Goal: Transaction & Acquisition: Purchase product/service

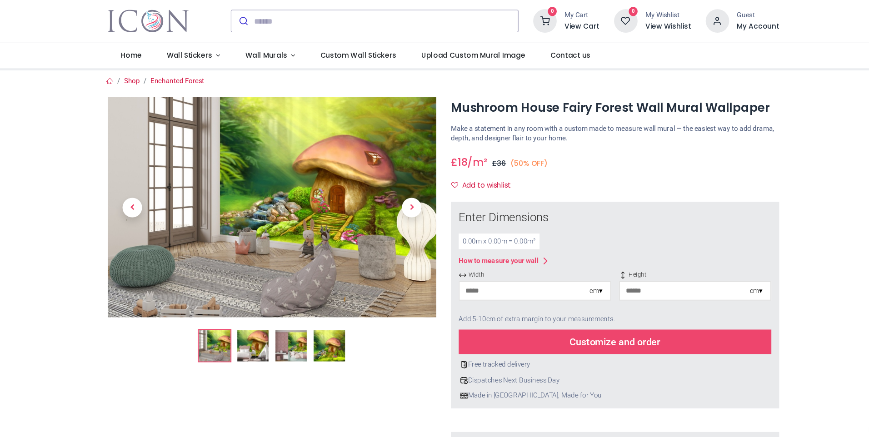
click at [474, 238] on div "0.00 m x 0.00 m = 0.00 m²" at bounding box center [486, 240] width 75 height 15
click at [505, 291] on input "number" at bounding box center [510, 286] width 120 height 16
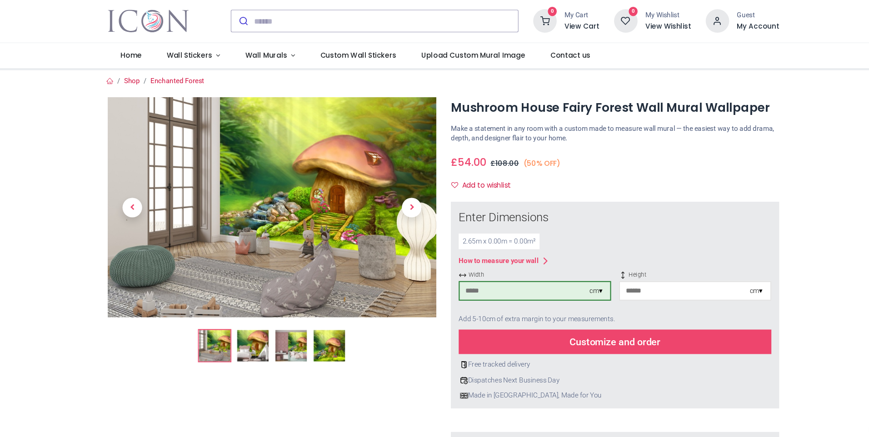
type input "***"
click at [606, 284] on input "number" at bounding box center [658, 286] width 120 height 16
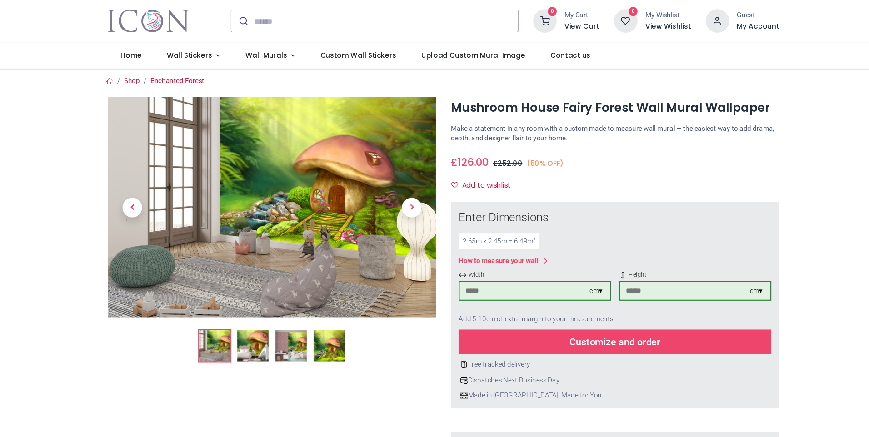
type input "***"
click at [221, 339] on img at bounding box center [222, 337] width 29 height 29
click at [246, 338] on img at bounding box center [257, 337] width 29 height 29
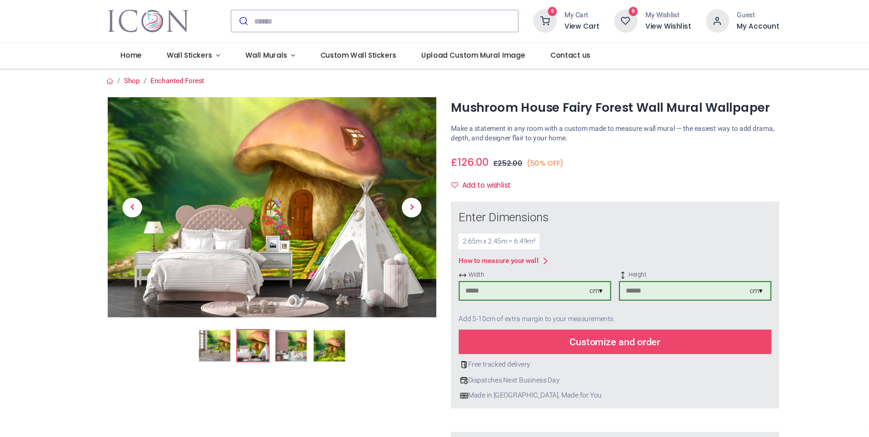
click at [294, 342] on img at bounding box center [293, 337] width 29 height 29
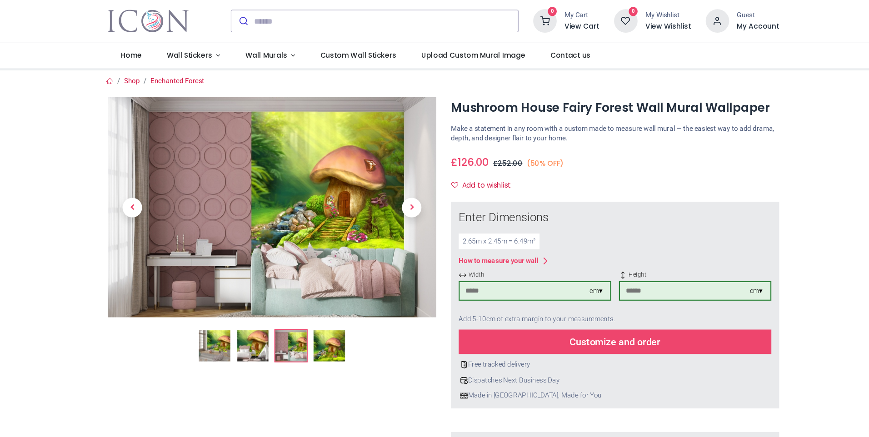
click at [326, 345] on img at bounding box center [328, 337] width 29 height 29
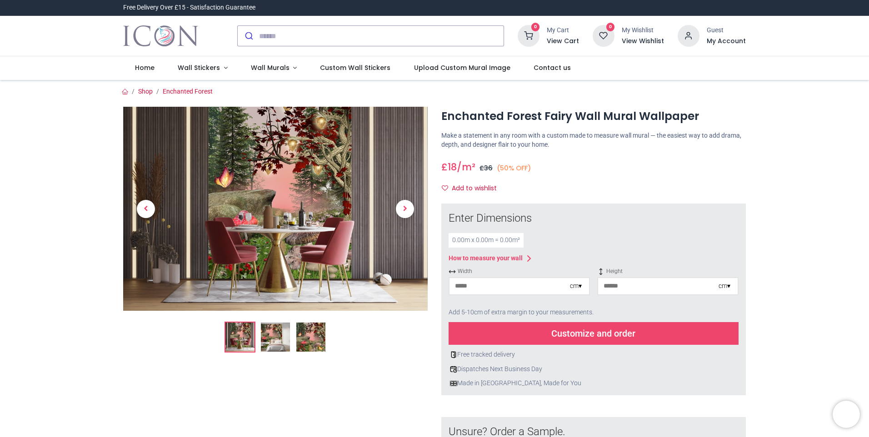
click at [273, 335] on img at bounding box center [275, 337] width 29 height 29
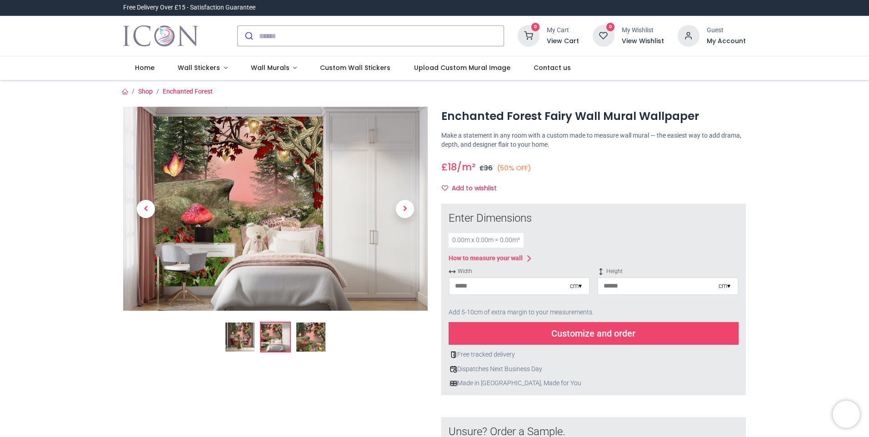
click at [305, 342] on img at bounding box center [310, 337] width 29 height 29
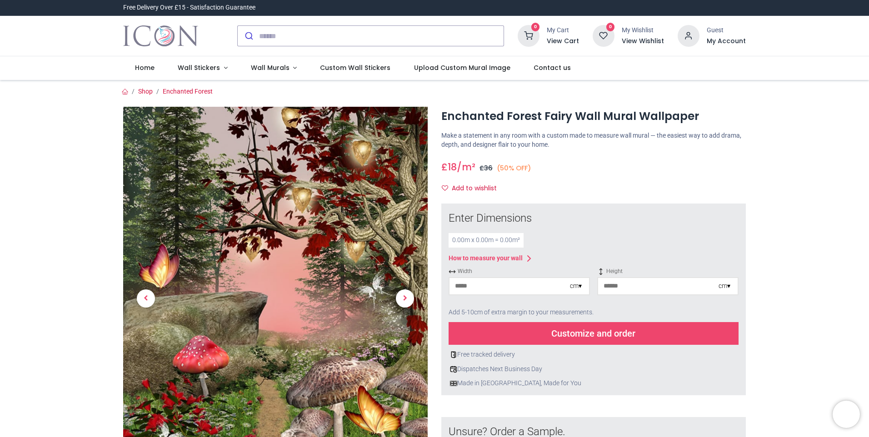
click at [198, 97] on div "Enchanted Forest Fairy Wall Mural Wallpaper £ i" at bounding box center [434, 365] width 636 height 539
click at [196, 91] on link "Enchanted Forest" at bounding box center [188, 91] width 50 height 7
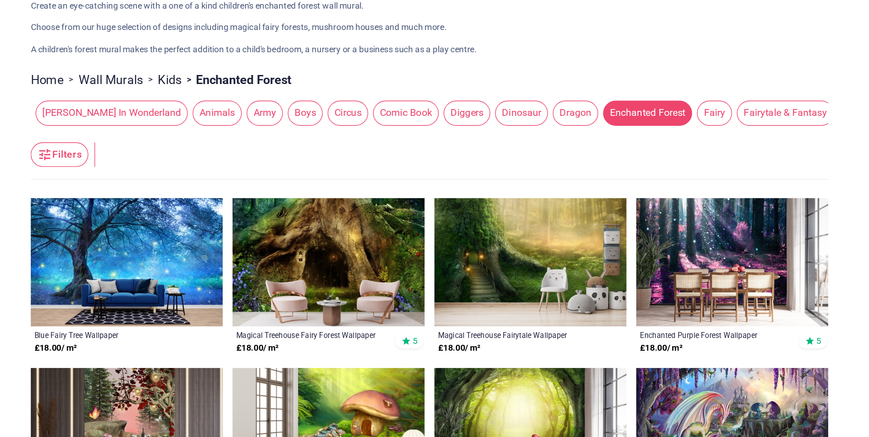
click at [715, 145] on p "A children's forest mural makes the perfect addition to a child's bedroom, a nu…" at bounding box center [434, 149] width 623 height 9
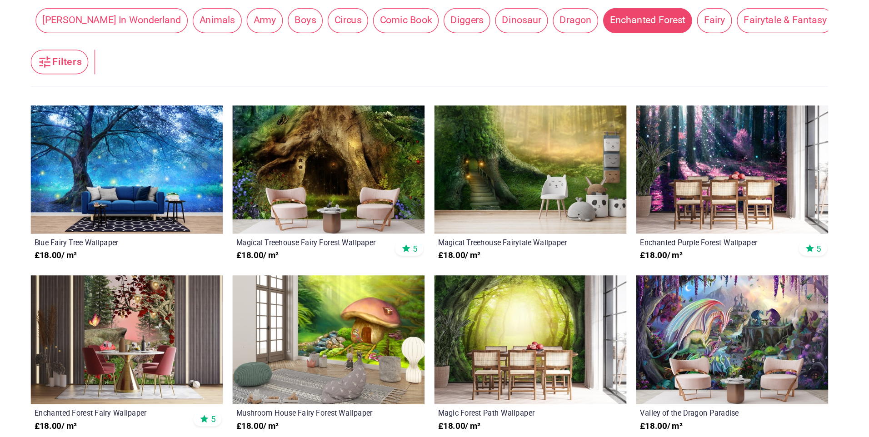
scroll to position [73, 0]
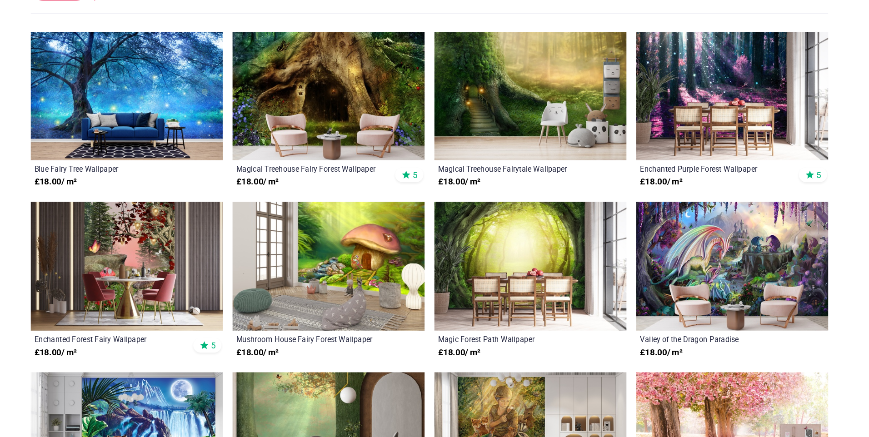
click at [187, 310] on img at bounding box center [194, 310] width 142 height 95
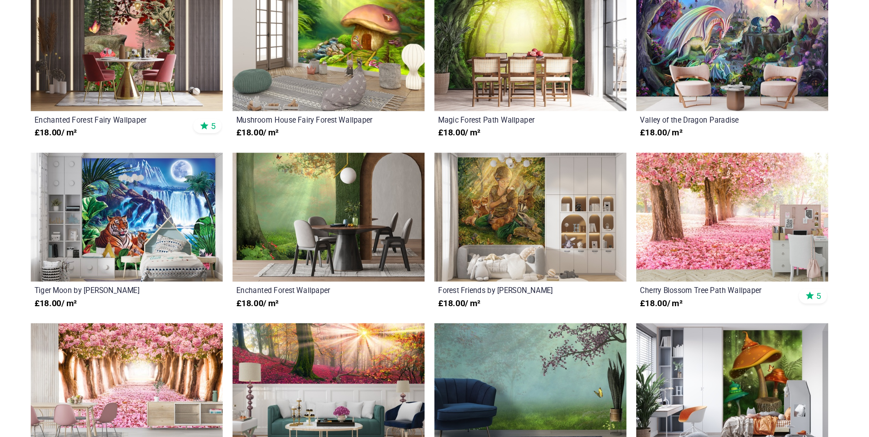
scroll to position [236, 0]
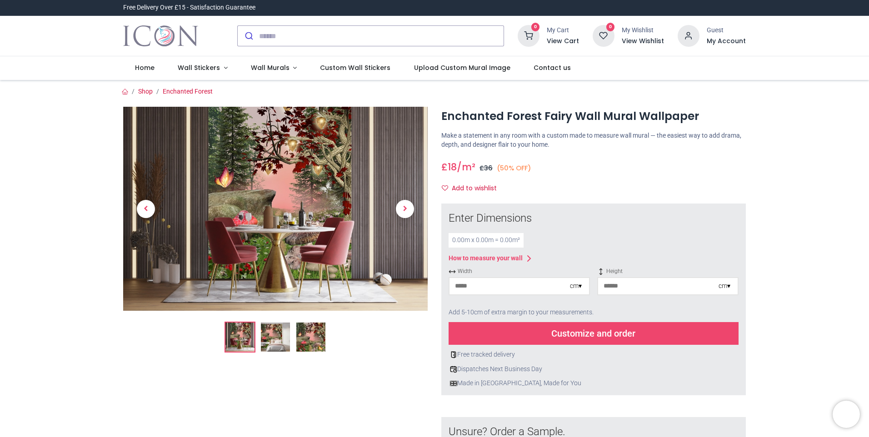
click at [460, 241] on div "0.00 m x 0.00 m = 0.00 m²" at bounding box center [486, 240] width 75 height 15
click at [451, 237] on div "0.00 m x 0.00 m = 0.00 m²" at bounding box center [486, 240] width 75 height 15
click at [453, 241] on div "0.00 m x 0.00 m = 0.00 m²" at bounding box center [486, 240] width 75 height 15
click at [476, 291] on input "number" at bounding box center [510, 286] width 120 height 16
type input "***"
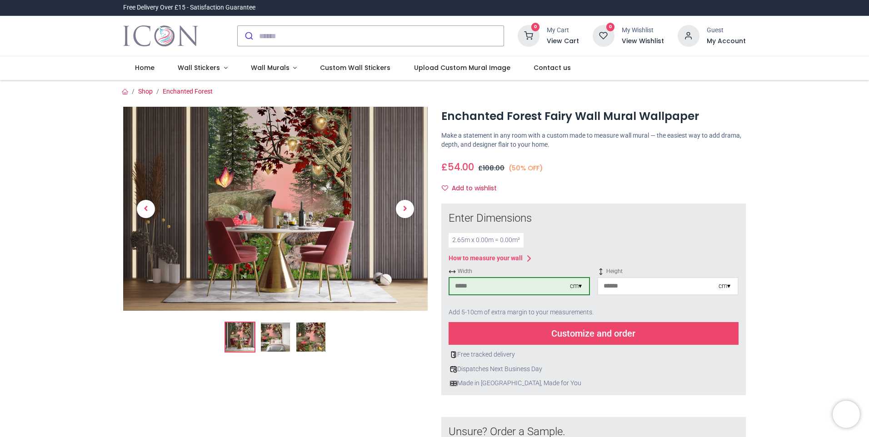
click at [600, 284] on input "number" at bounding box center [658, 286] width 120 height 16
type input "***"
click at [271, 337] on img at bounding box center [275, 337] width 29 height 29
